Goal: Task Accomplishment & Management: Use online tool/utility

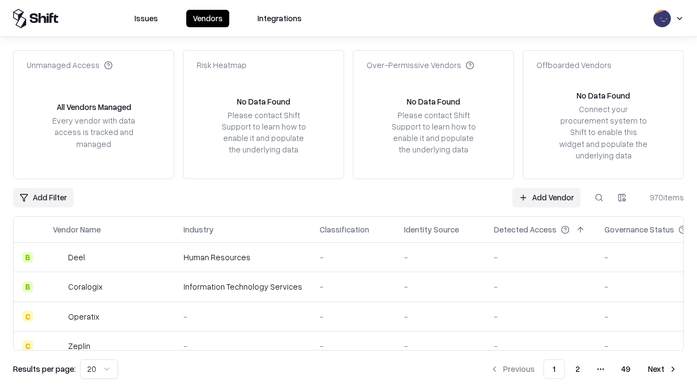
click at [546, 197] on link "Add Vendor" at bounding box center [547, 198] width 68 height 20
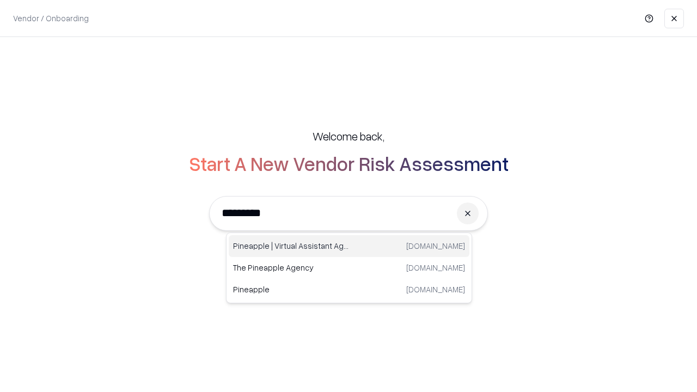
click at [349, 246] on div "Pineapple | Virtual Assistant Agency [DOMAIN_NAME]" at bounding box center [349, 246] width 241 height 22
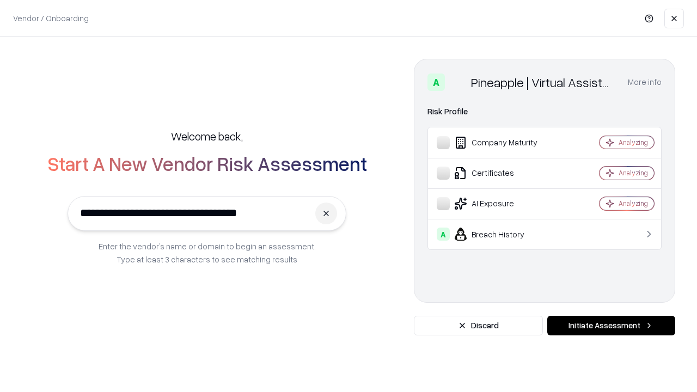
type input "**********"
click at [611, 326] on button "Initiate Assessment" at bounding box center [611, 326] width 128 height 20
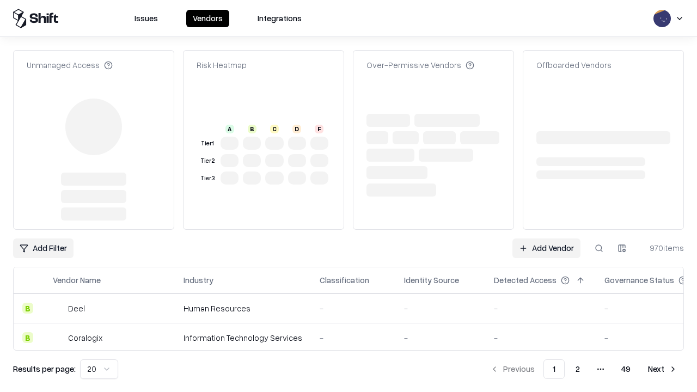
click at [546, 239] on link "Add Vendor" at bounding box center [547, 249] width 68 height 20
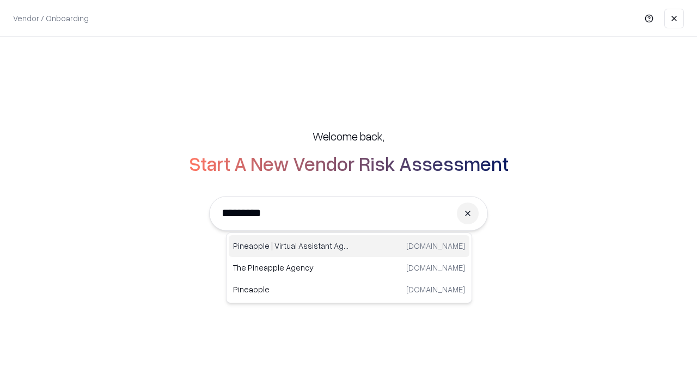
click at [349, 246] on div "Pineapple | Virtual Assistant Agency [DOMAIN_NAME]" at bounding box center [349, 246] width 241 height 22
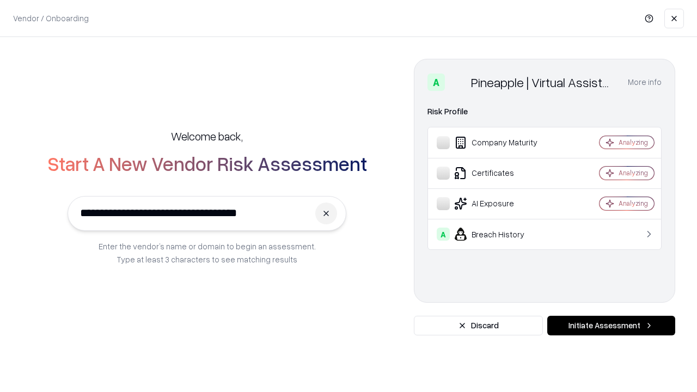
type input "**********"
click at [611, 326] on button "Initiate Assessment" at bounding box center [611, 326] width 128 height 20
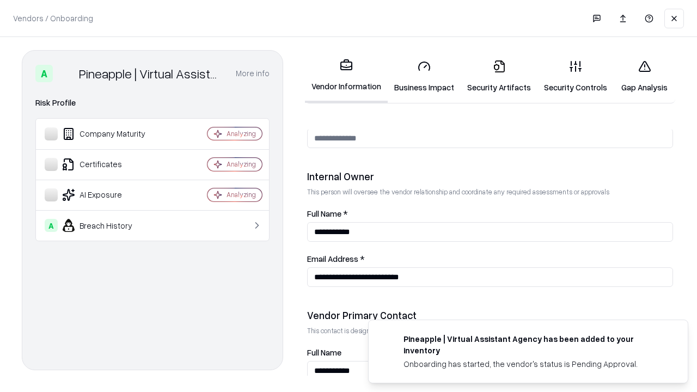
scroll to position [564, 0]
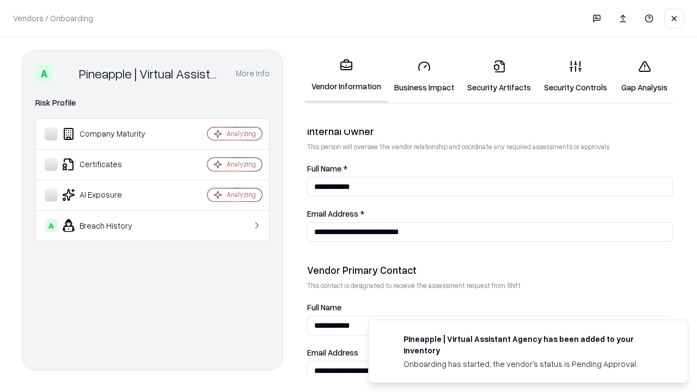
click at [644, 76] on link "Gap Analysis" at bounding box center [645, 76] width 62 height 51
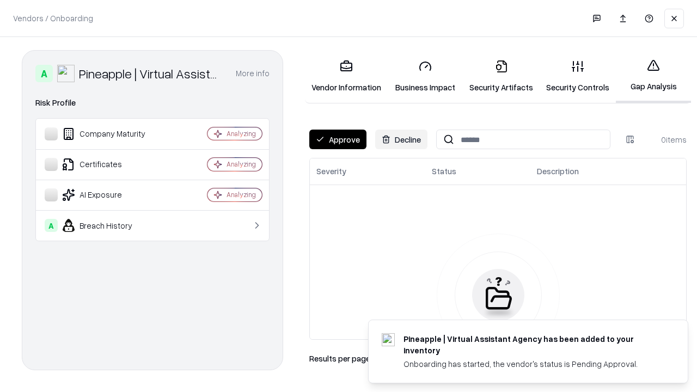
click at [338, 139] on button "Approve" at bounding box center [337, 140] width 57 height 20
